Goal: Navigation & Orientation: Find specific page/section

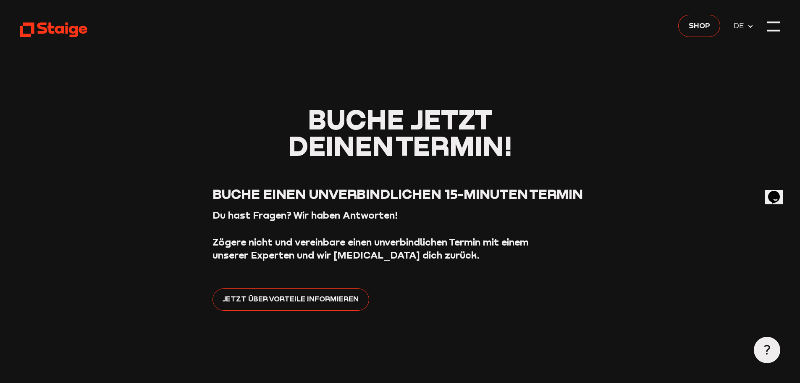
click at [55, 23] on icon at bounding box center [54, 29] width 68 height 16
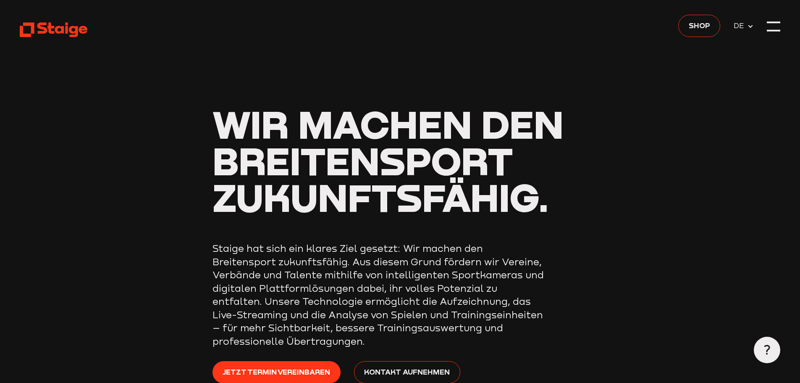
click at [691, 31] on link "Shop" at bounding box center [700, 26] width 42 height 22
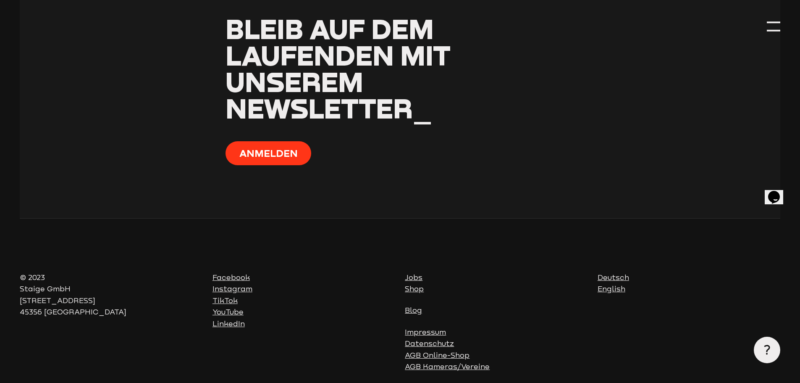
scroll to position [3424, 0]
